Goal: Find specific page/section: Find specific page/section

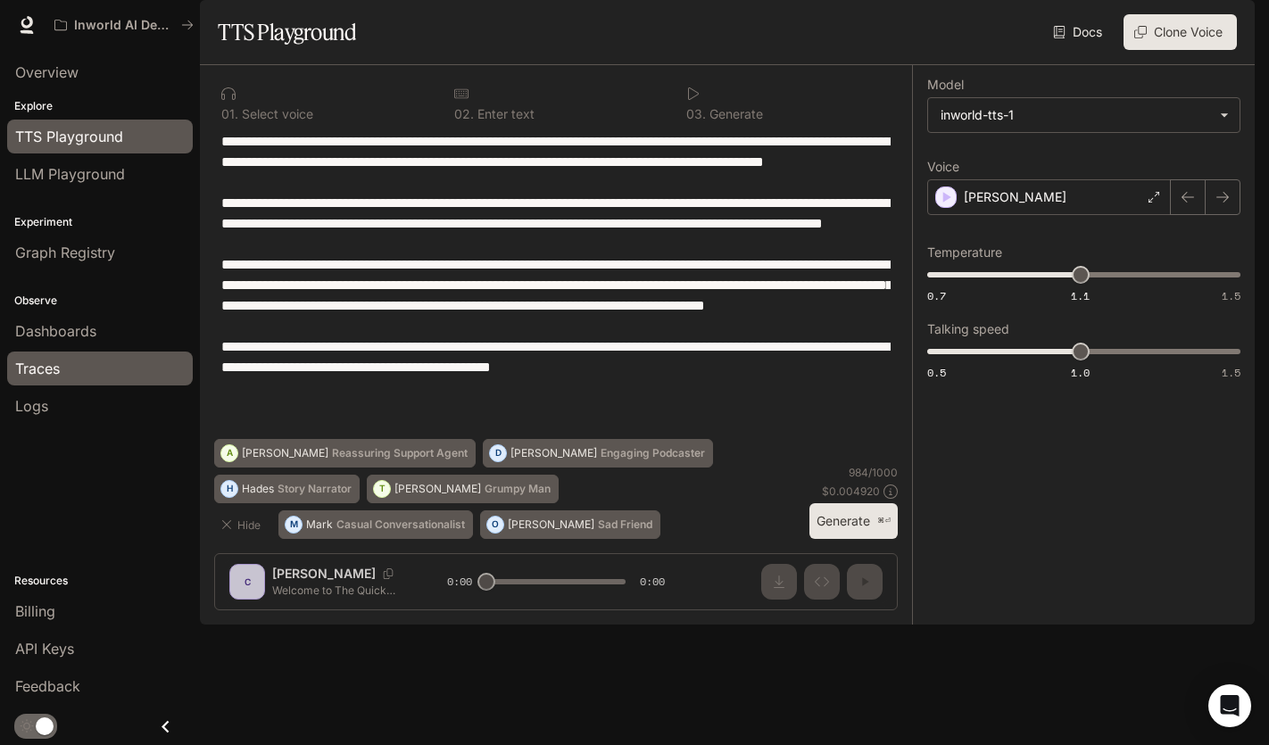
click at [85, 372] on div "Traces" at bounding box center [100, 368] width 170 height 21
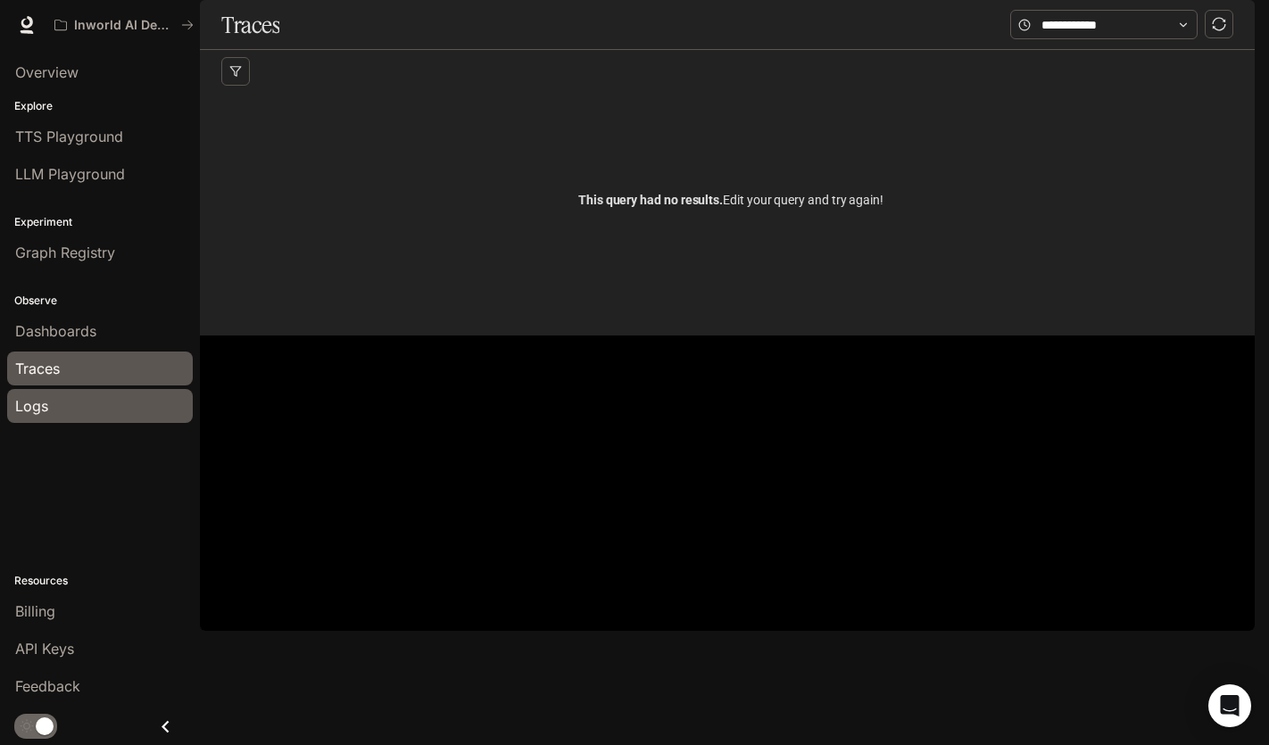
click at [84, 397] on div "Logs" at bounding box center [100, 405] width 170 height 21
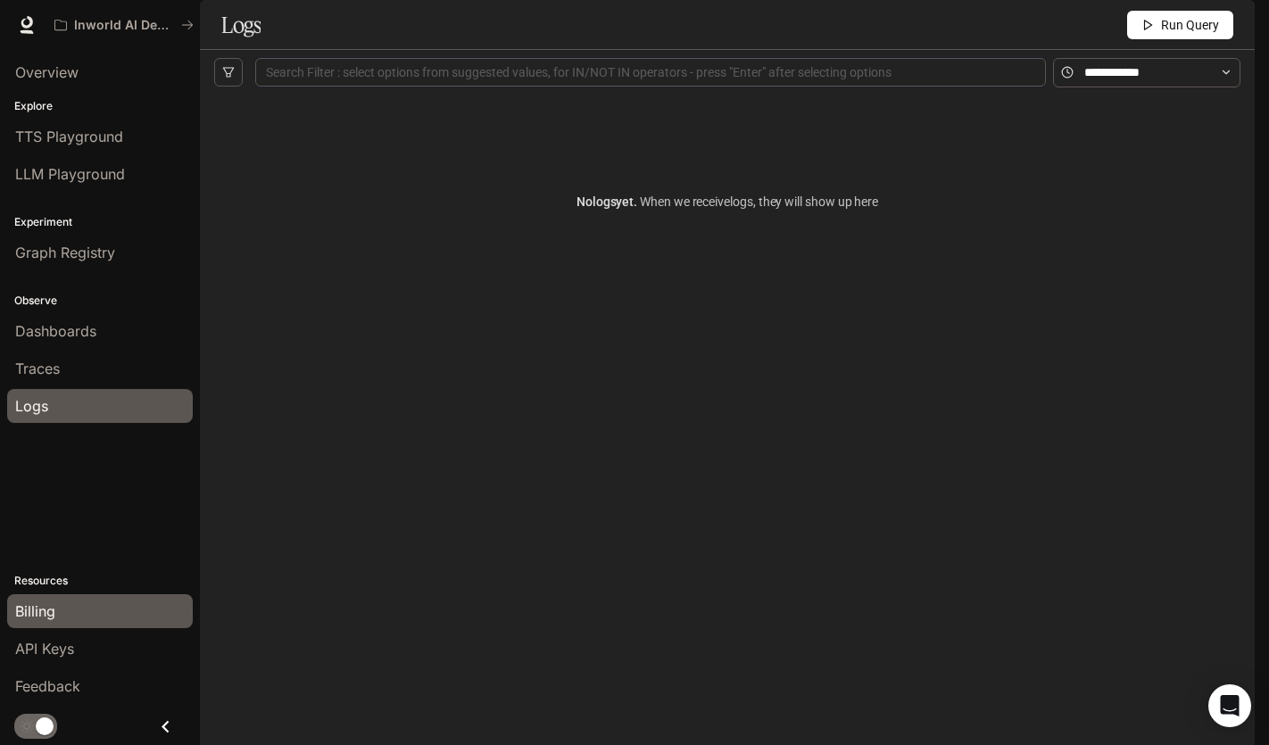
click at [54, 612] on span "Billing" at bounding box center [35, 610] width 40 height 21
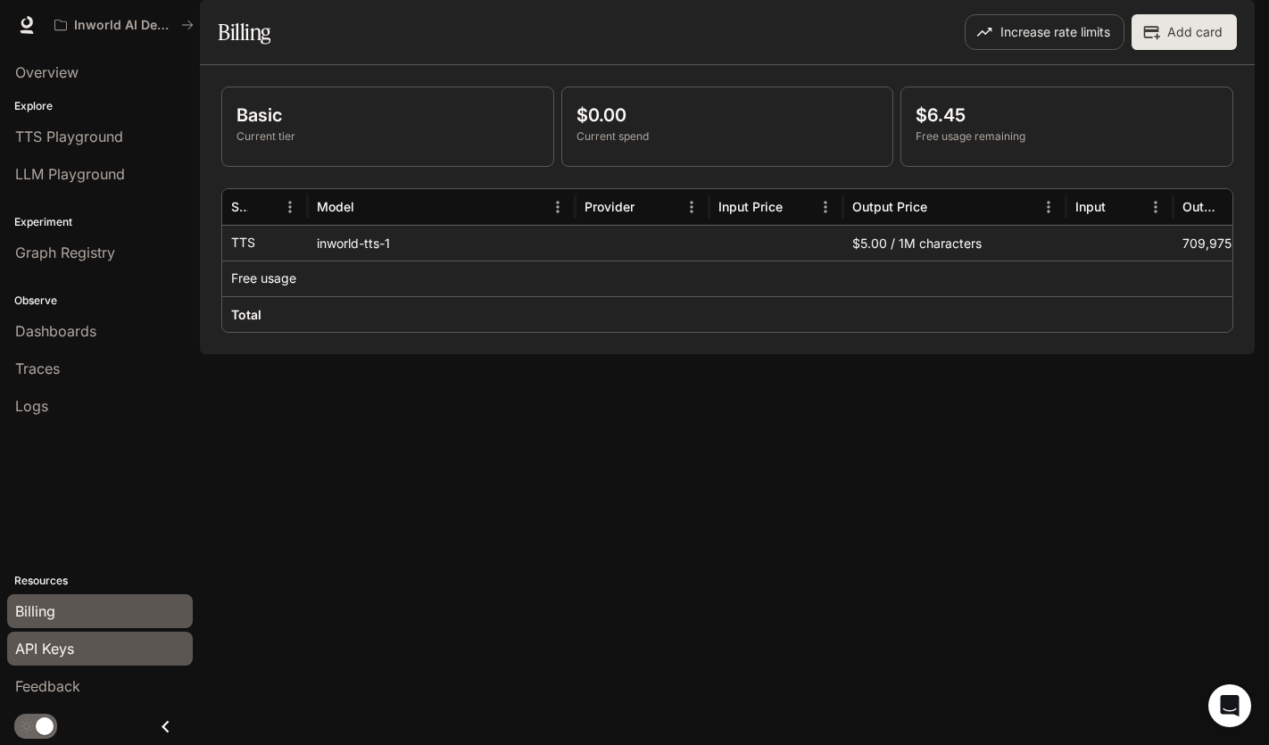
click at [54, 641] on span "API Keys" at bounding box center [44, 648] width 59 height 21
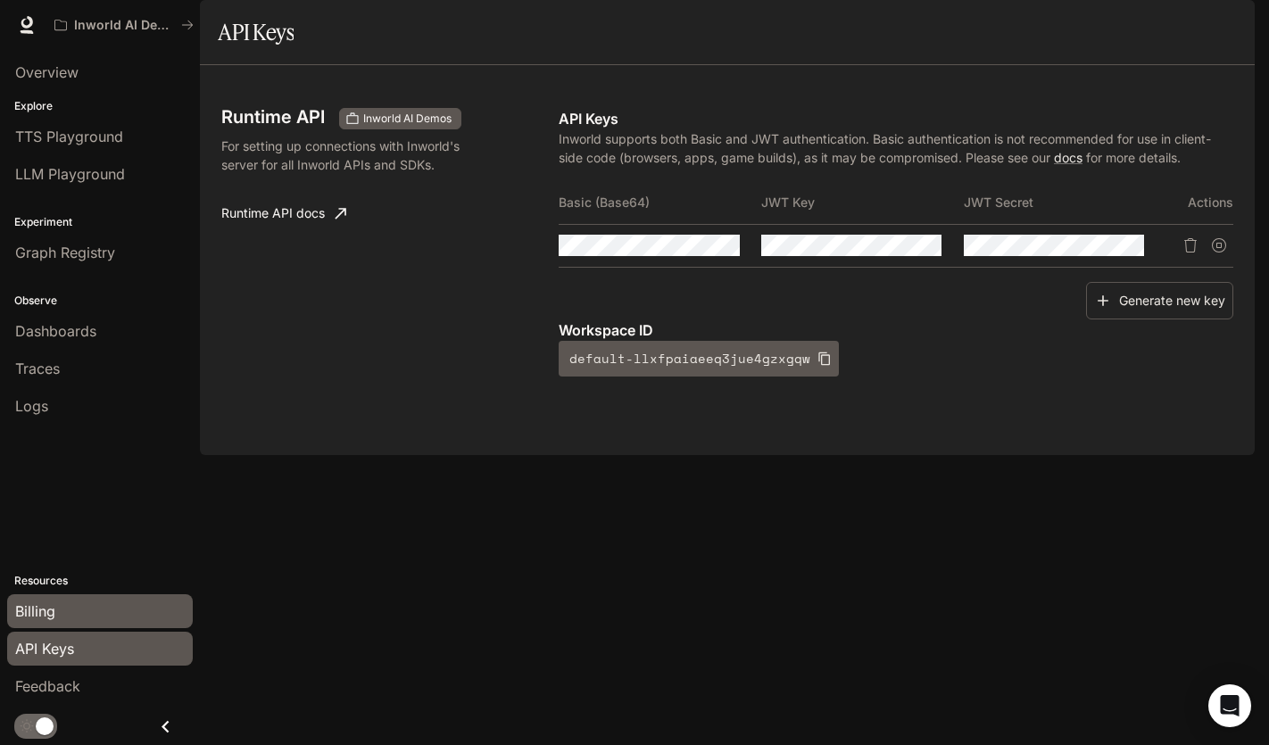
click at [61, 599] on link "Billing" at bounding box center [100, 611] width 186 height 34
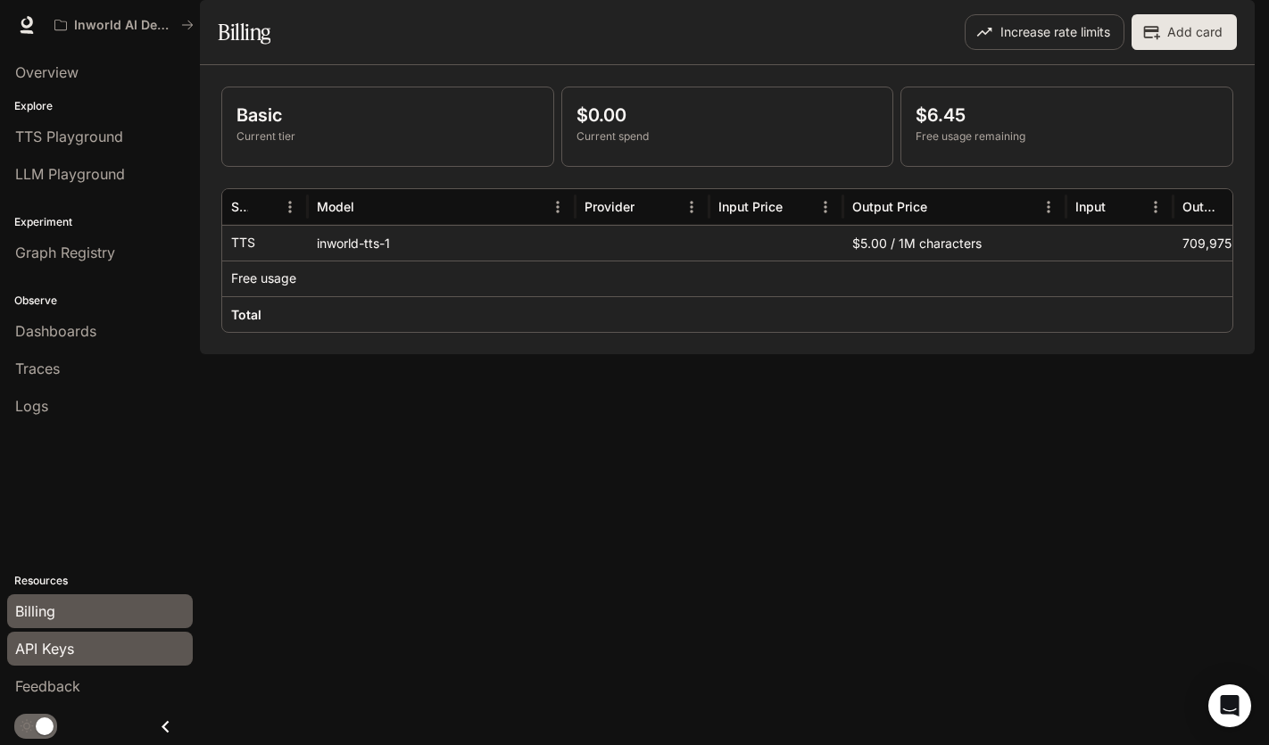
click at [61, 644] on span "API Keys" at bounding box center [44, 648] width 59 height 21
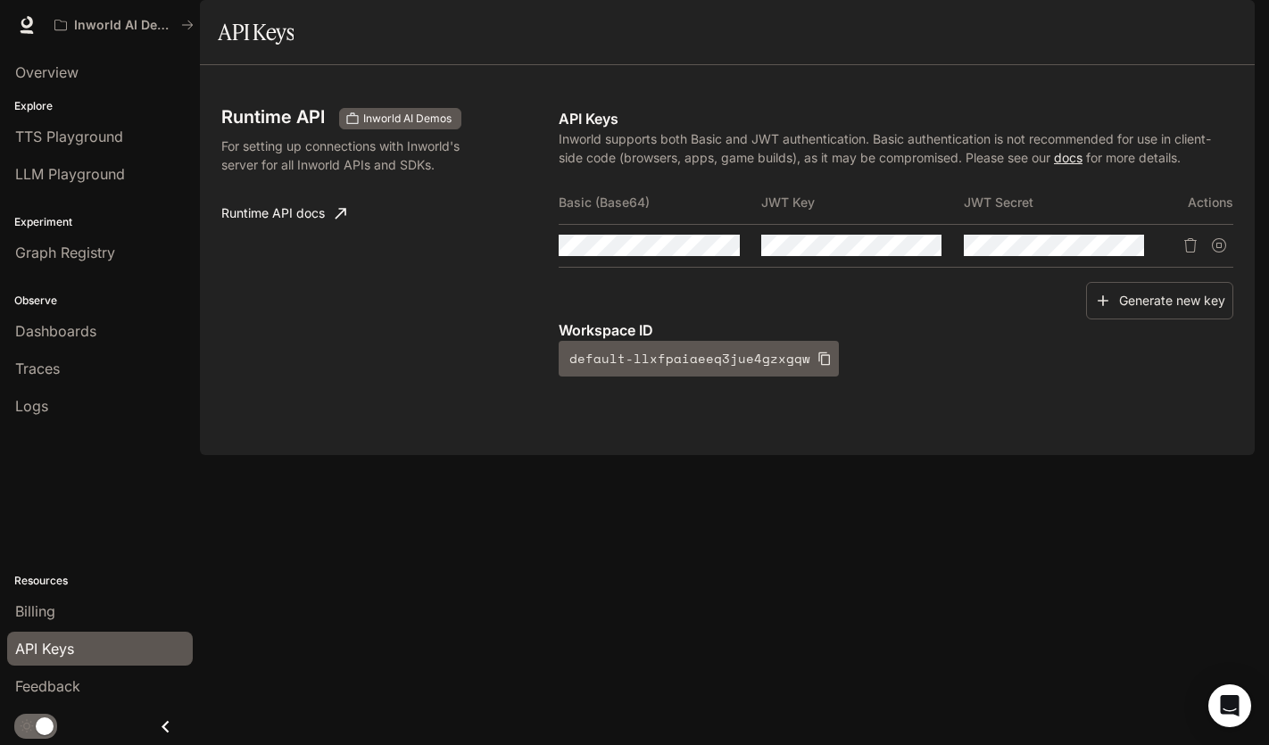
click at [1072, 165] on link "docs" at bounding box center [1068, 157] width 29 height 15
